Goal: Use online tool/utility

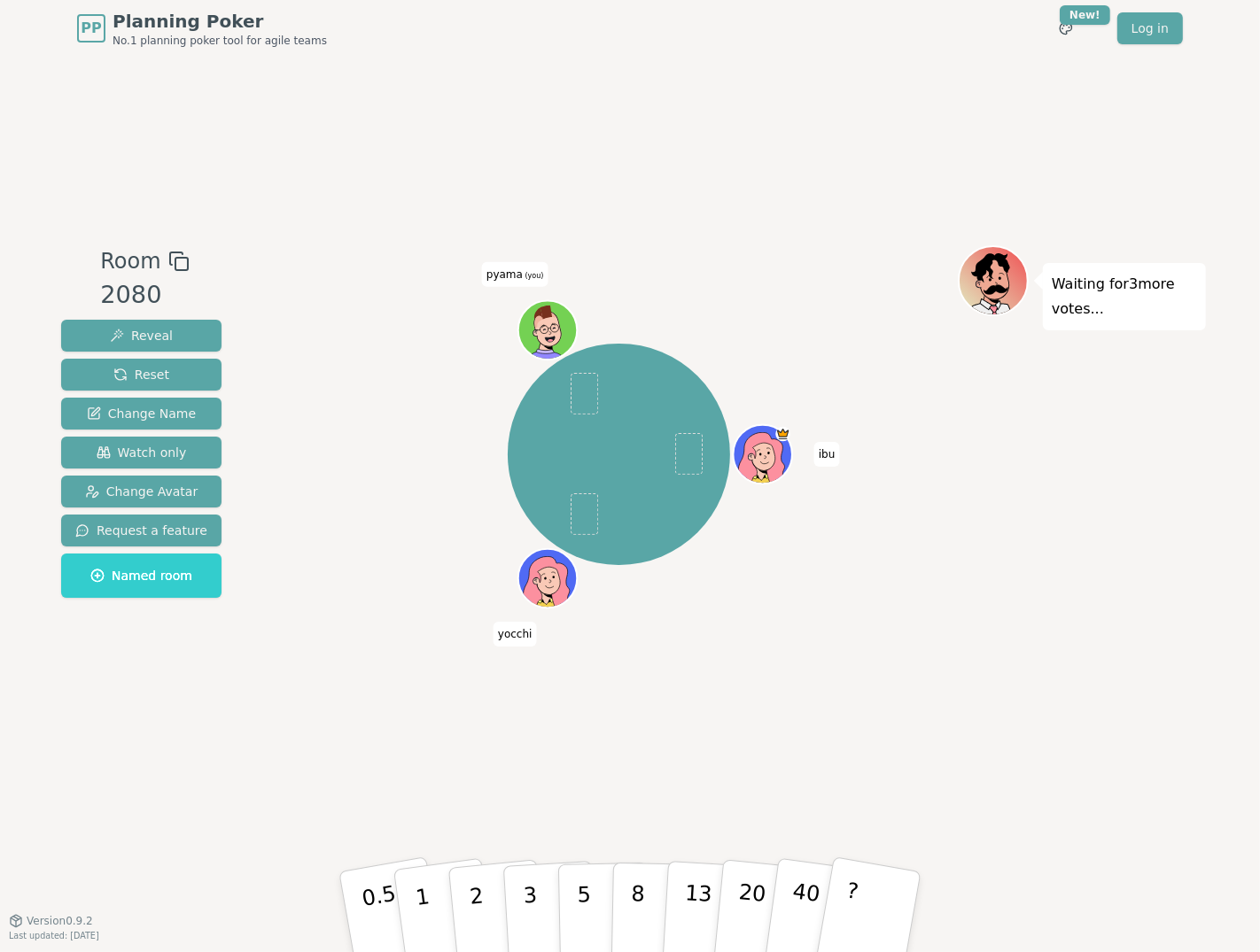
click at [324, 392] on div "ibu [PERSON_NAME] (you)" at bounding box center [618, 455] width 677 height 355
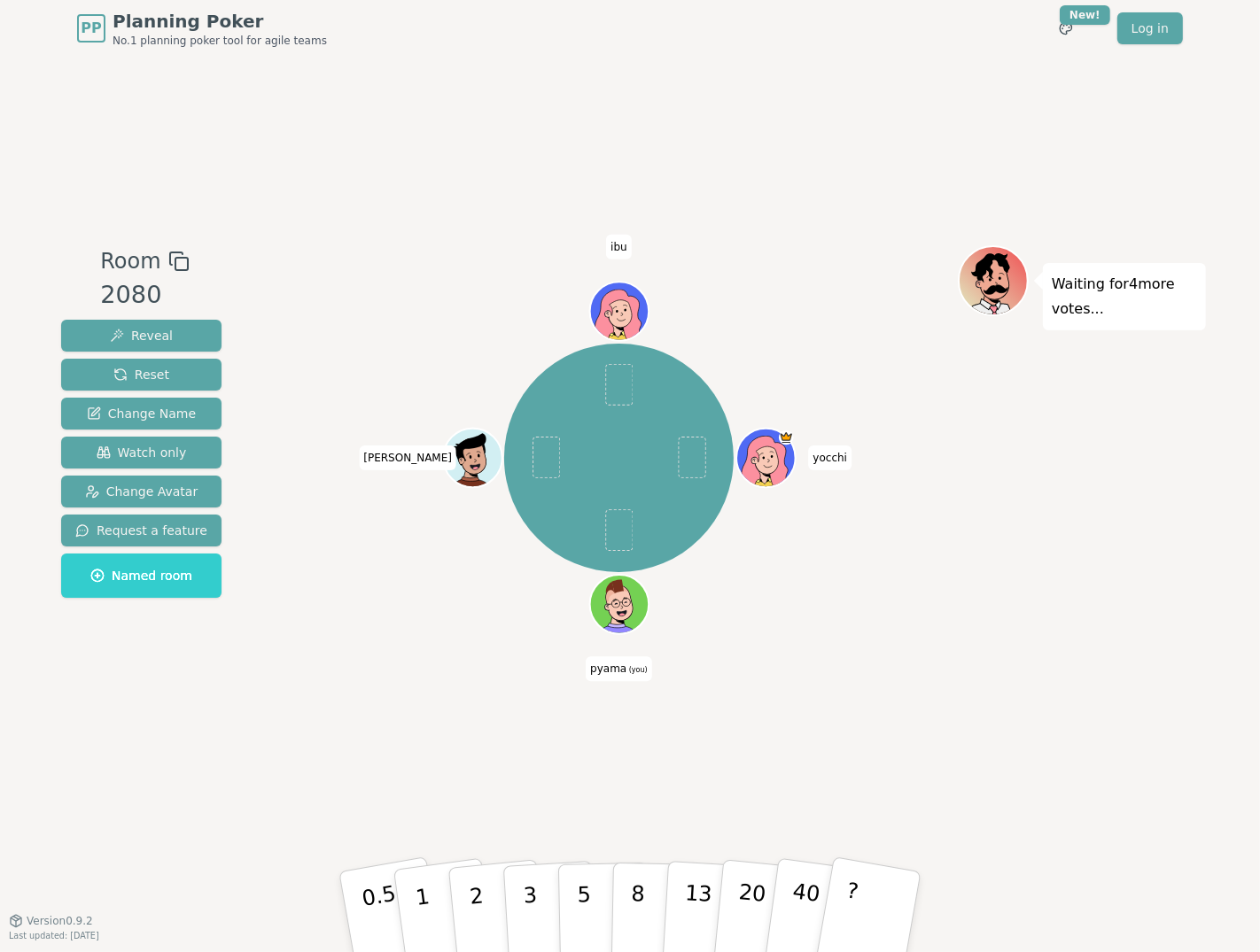
click at [383, 245] on div at bounding box center [618, 261] width 677 height 32
click at [634, 894] on p "8" at bounding box center [637, 911] width 15 height 96
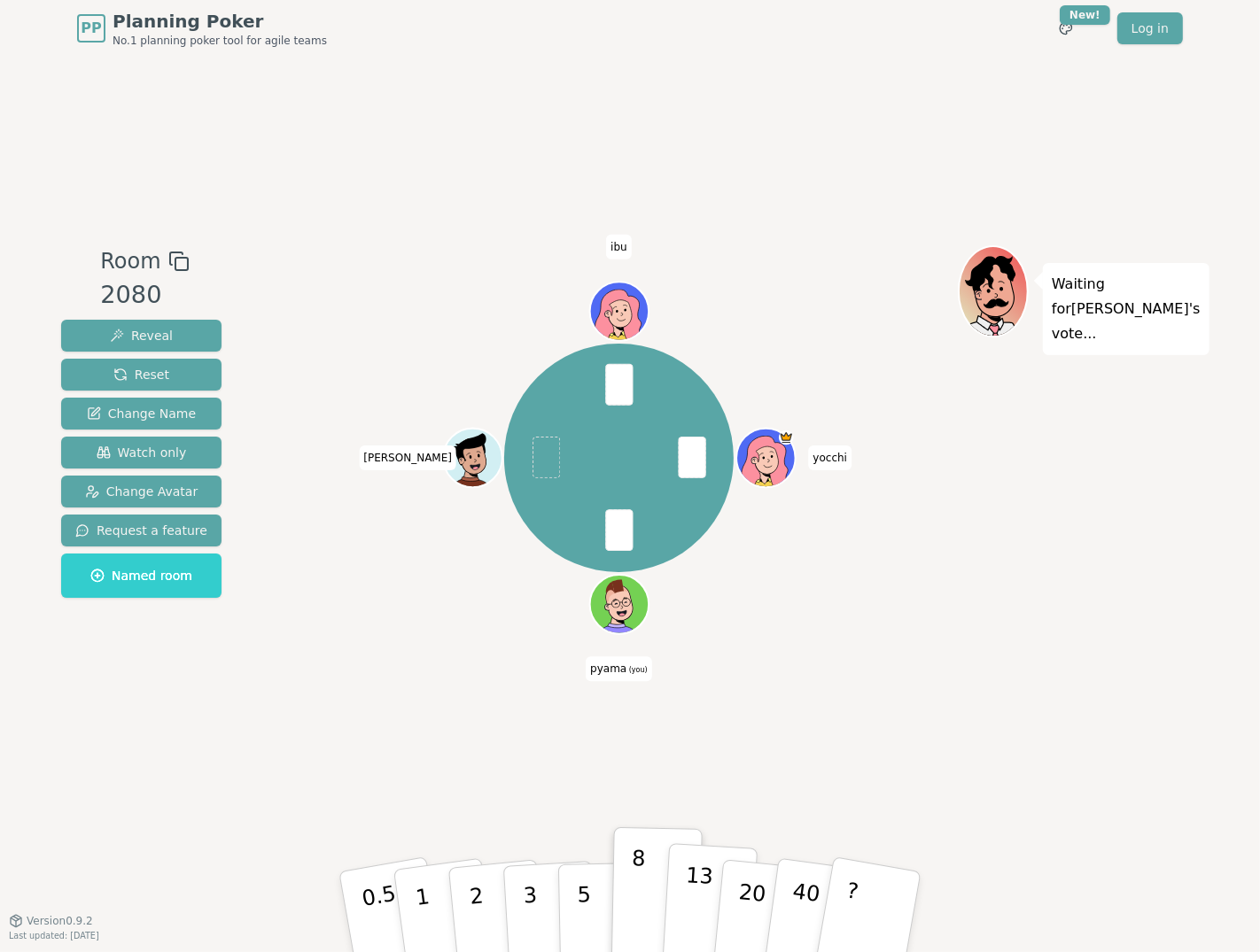
click at [680, 893] on button "13" at bounding box center [711, 913] width 97 height 138
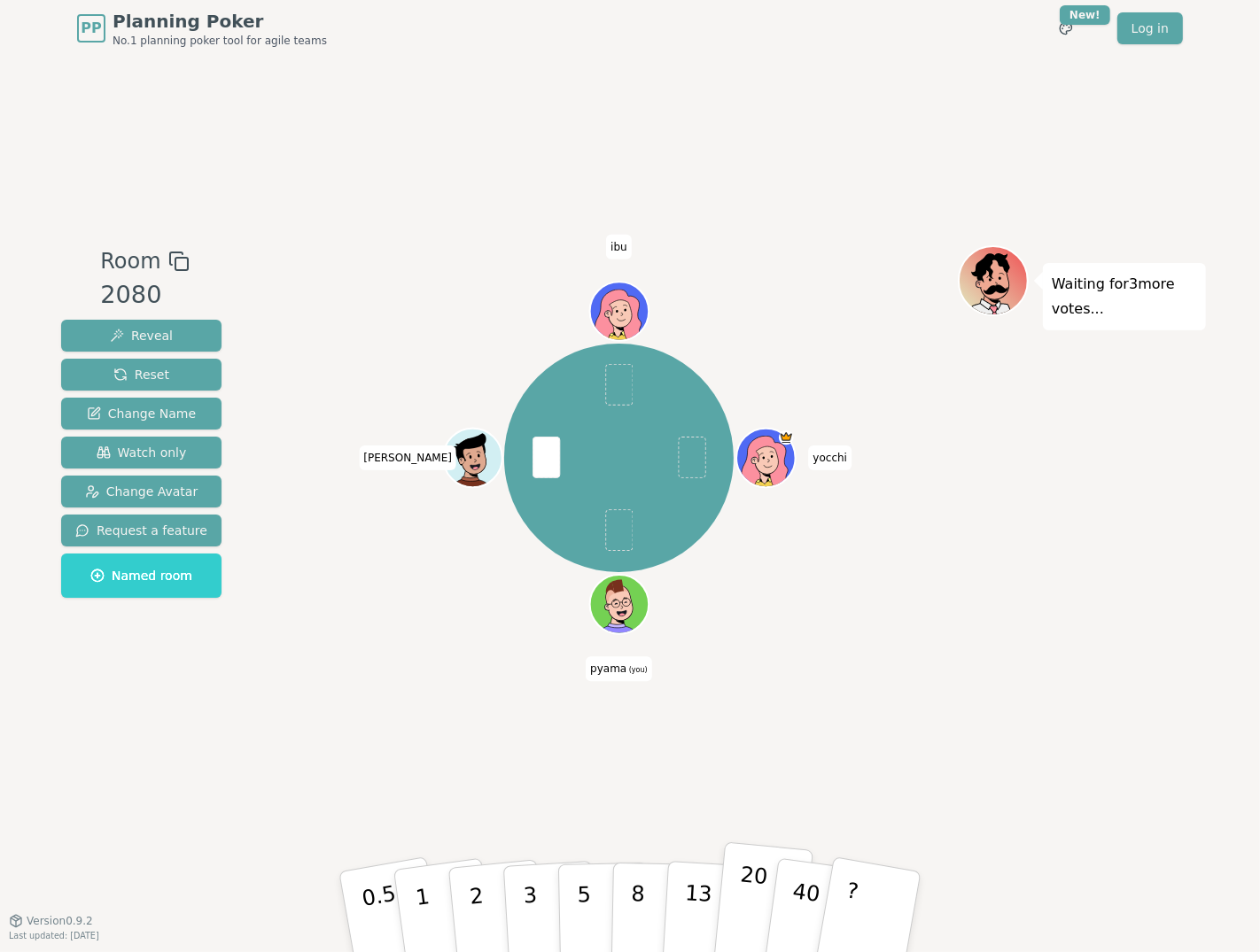
click at [748, 900] on p "20" at bounding box center [751, 910] width 37 height 98
click at [683, 888] on button "13" at bounding box center [711, 913] width 97 height 138
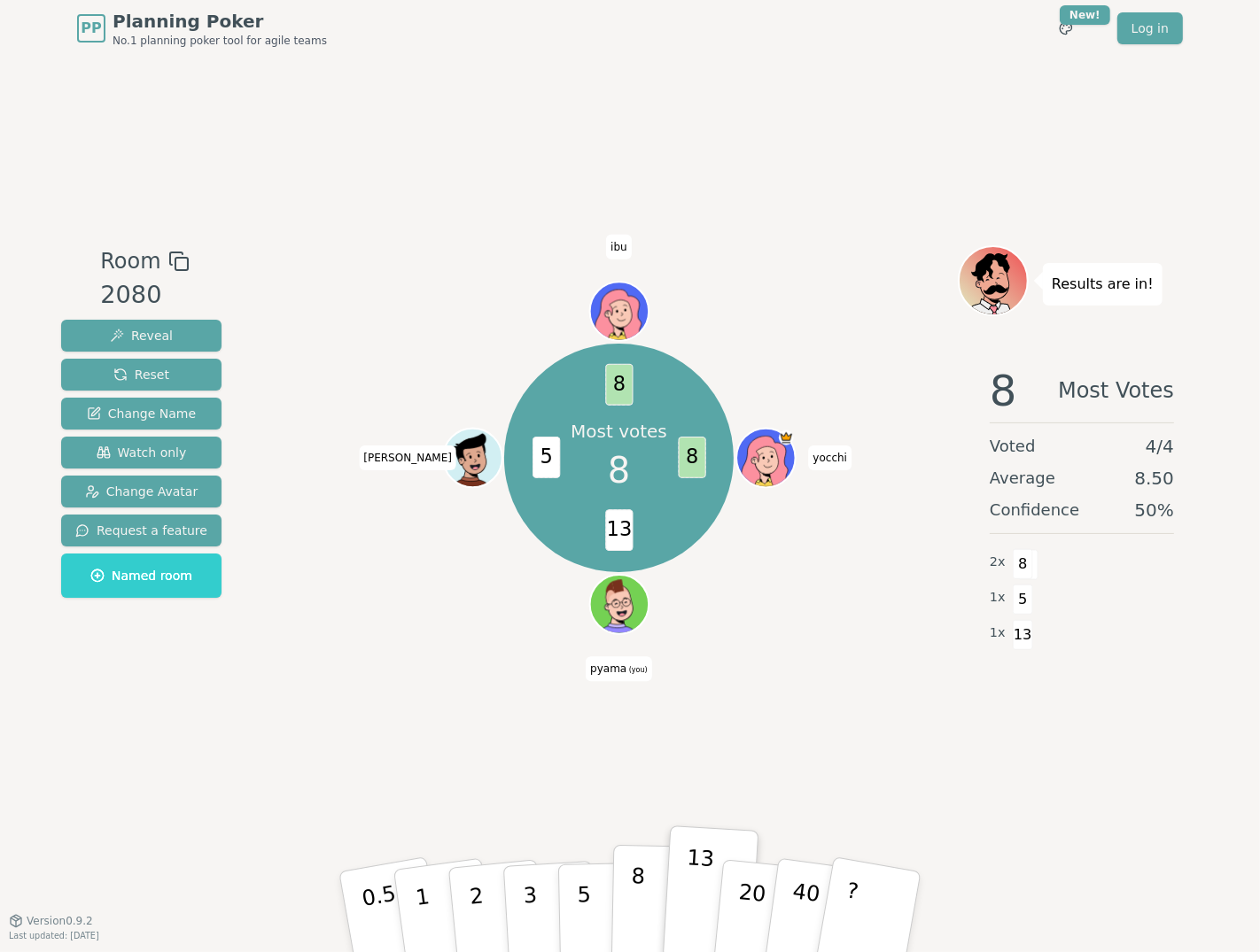
click at [628, 896] on button "8" at bounding box center [657, 913] width 91 height 135
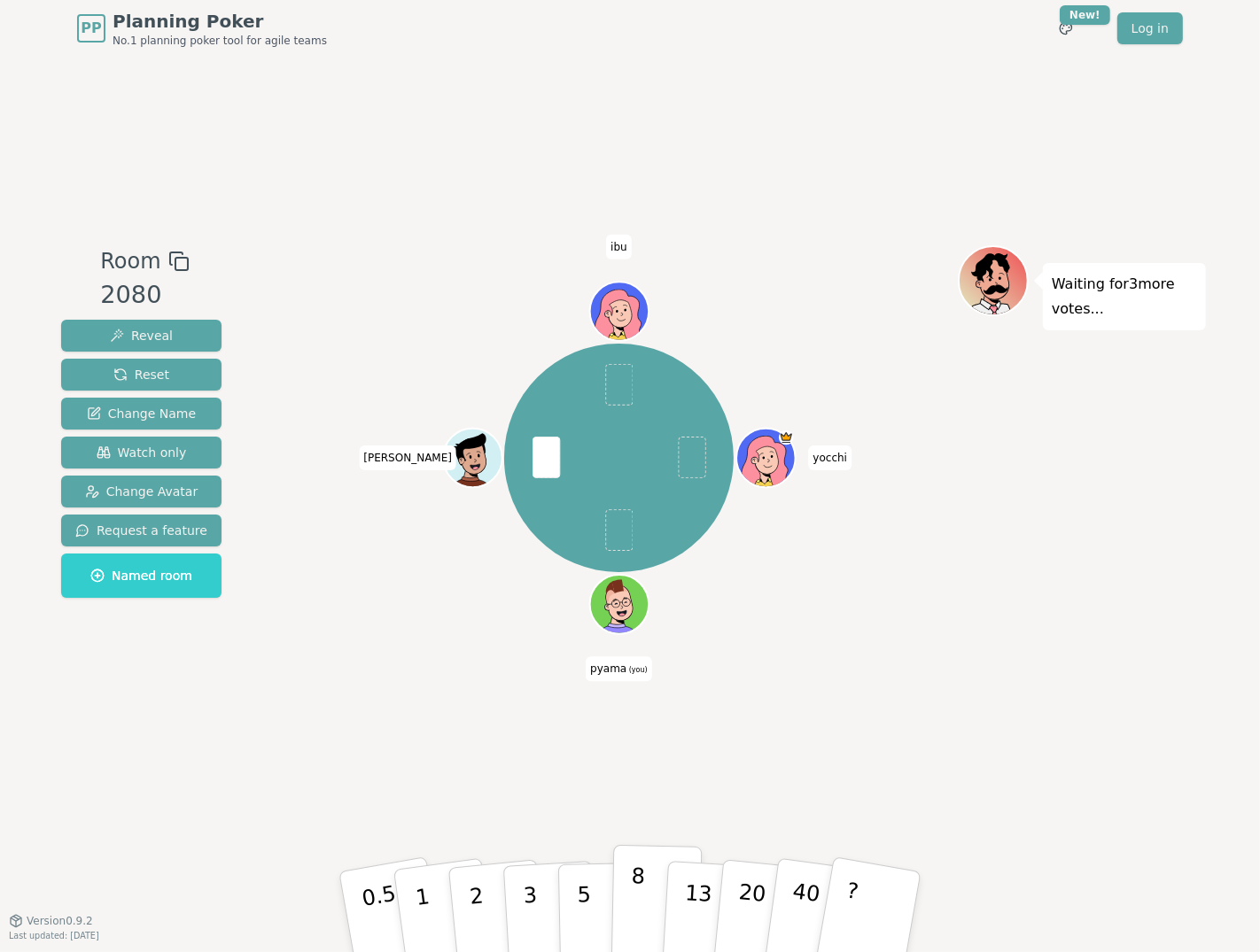
click at [634, 891] on p "8" at bounding box center [637, 911] width 15 height 96
click at [692, 917] on p "13" at bounding box center [697, 911] width 33 height 98
click at [648, 902] on button "8" at bounding box center [657, 913] width 91 height 135
click at [703, 913] on p "13" at bounding box center [697, 911] width 33 height 98
click at [651, 908] on button "8" at bounding box center [657, 913] width 91 height 135
